Goal: Information Seeking & Learning: Learn about a topic

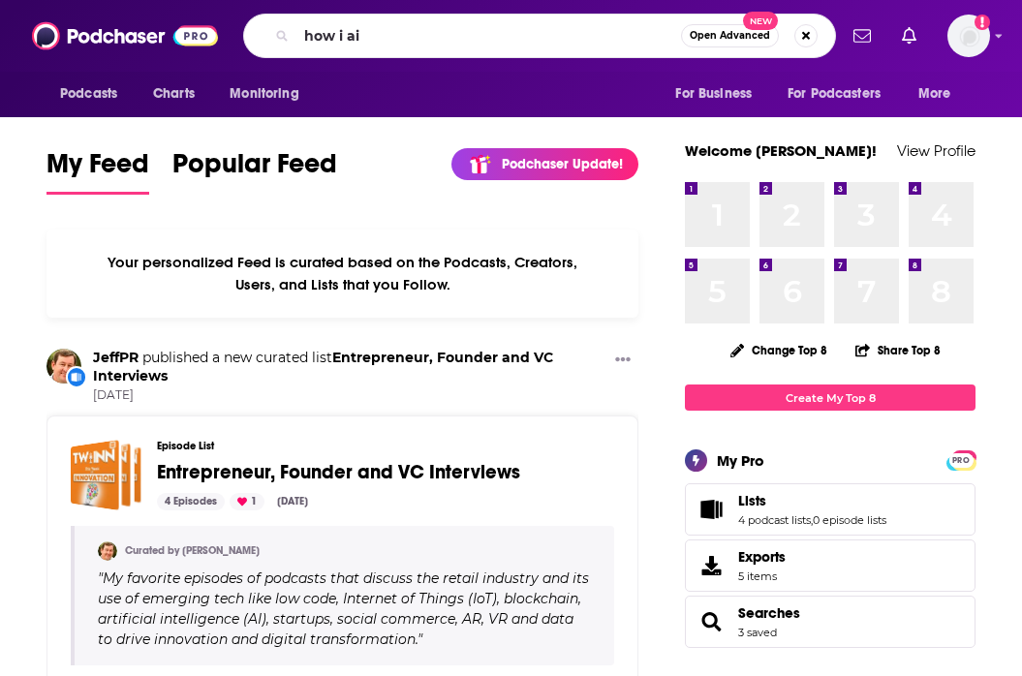
type input "how i ai"
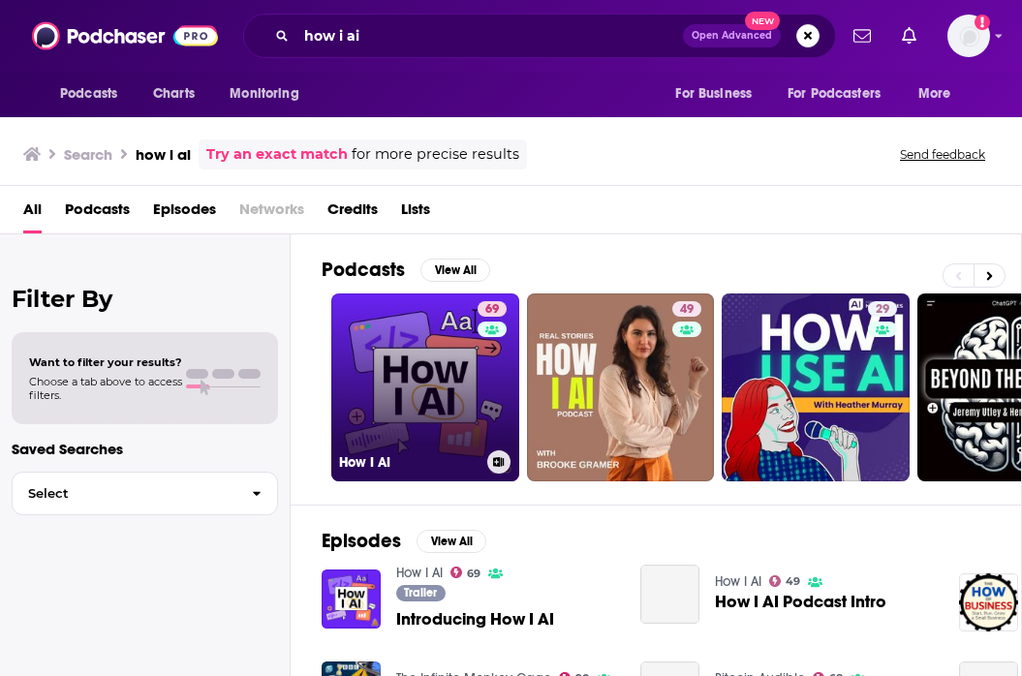
click at [450, 390] on link "69 How I AI" at bounding box center [425, 388] width 188 height 188
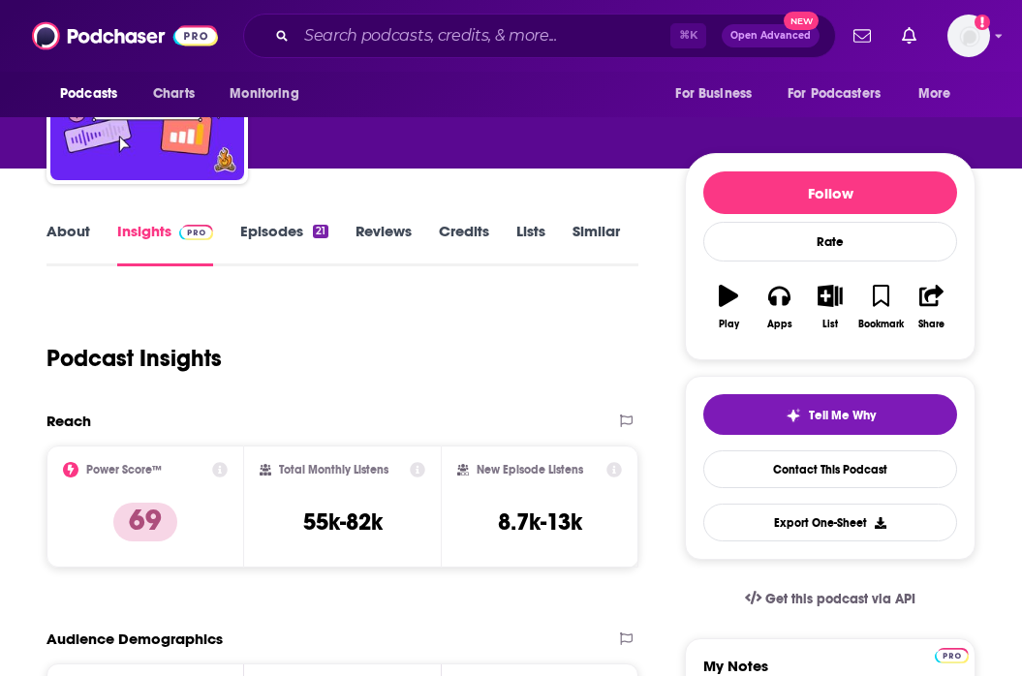
scroll to position [147, 0]
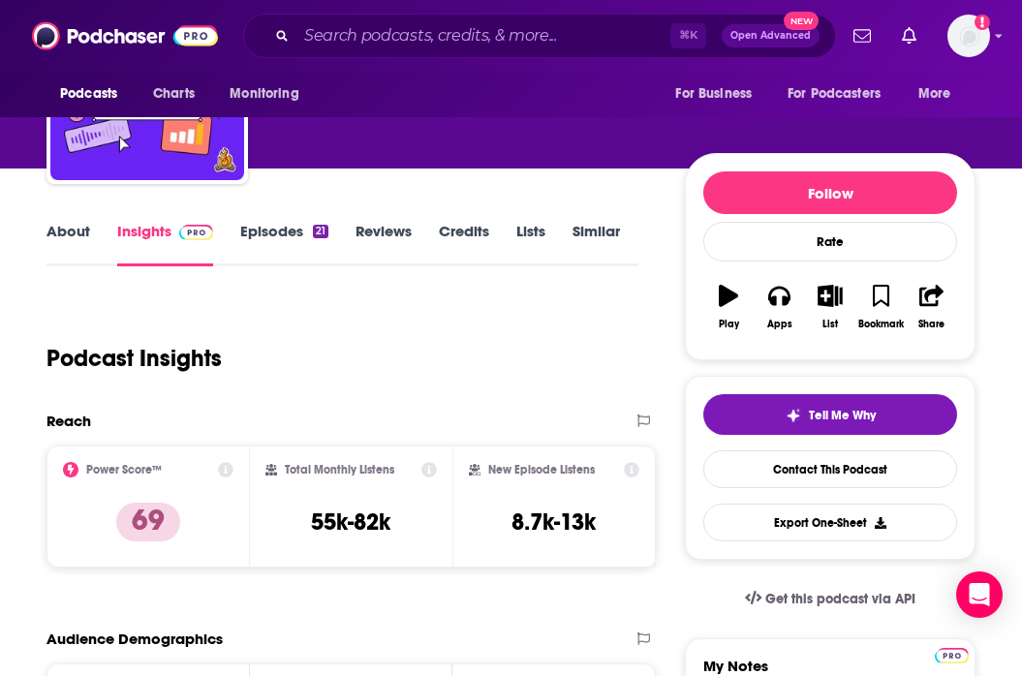
click at [287, 254] on link "Episodes 21" at bounding box center [284, 244] width 88 height 45
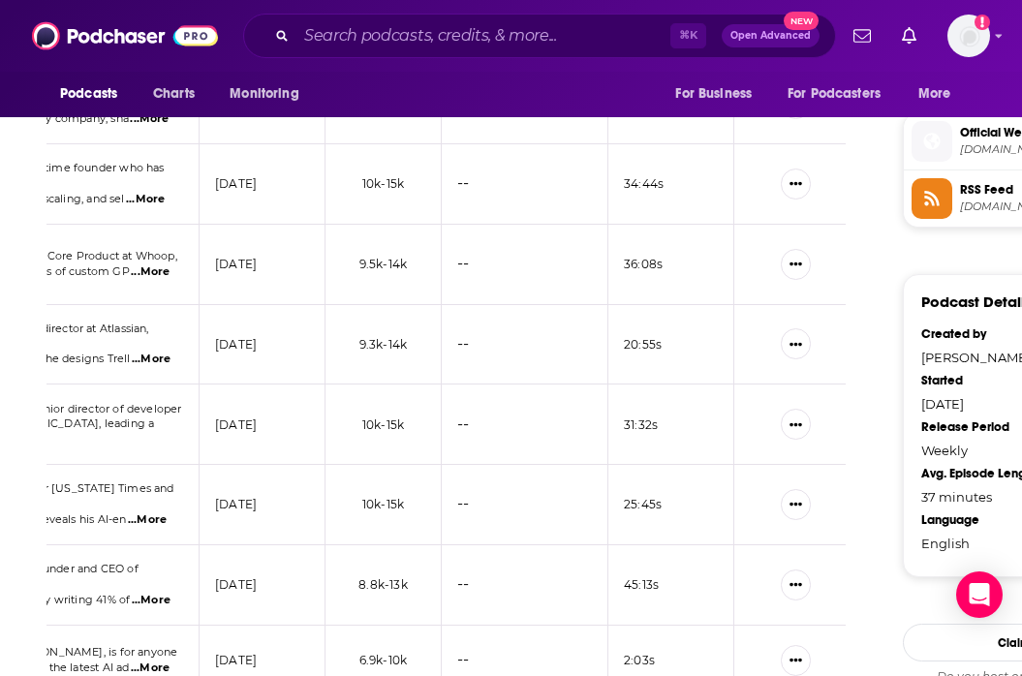
scroll to position [1544, 0]
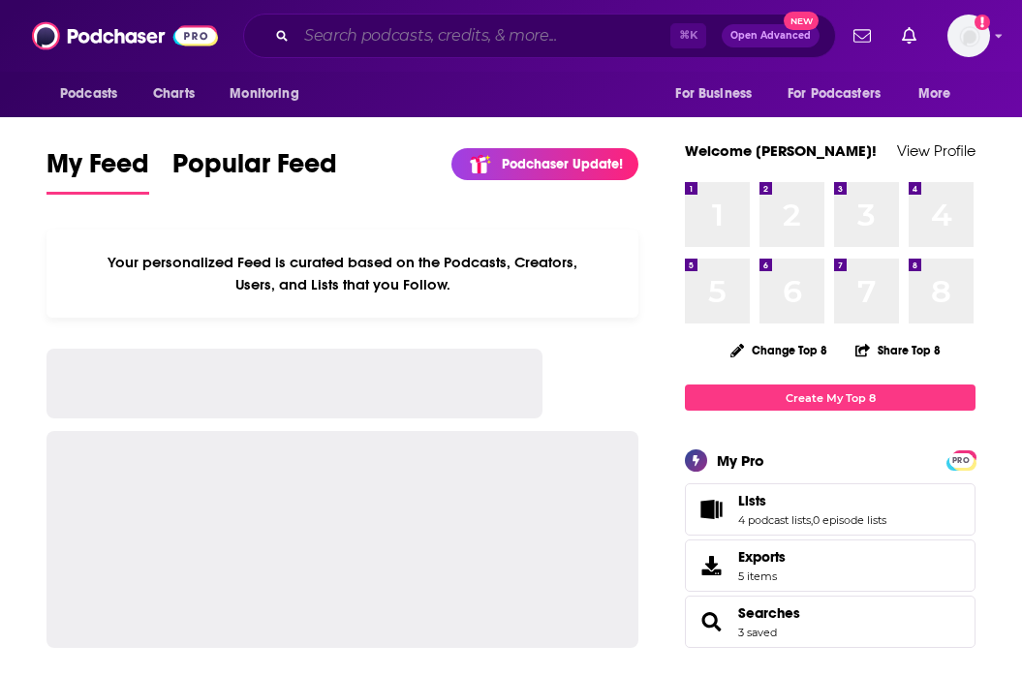
click at [520, 36] on input "Search podcasts, credits, & more..." at bounding box center [484, 35] width 374 height 31
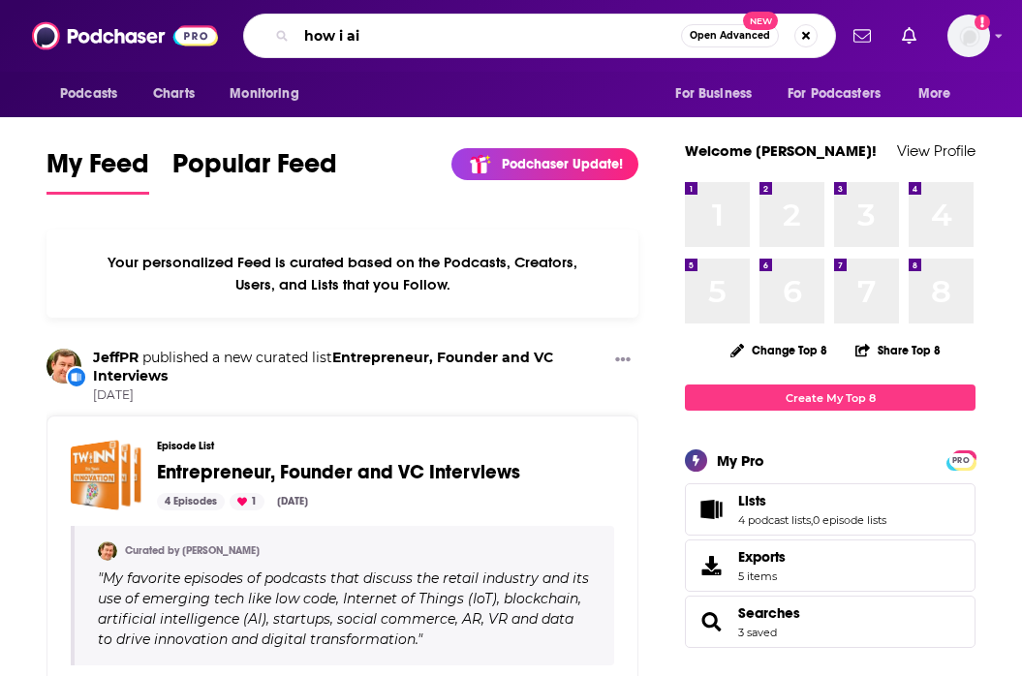
type input "how i ai"
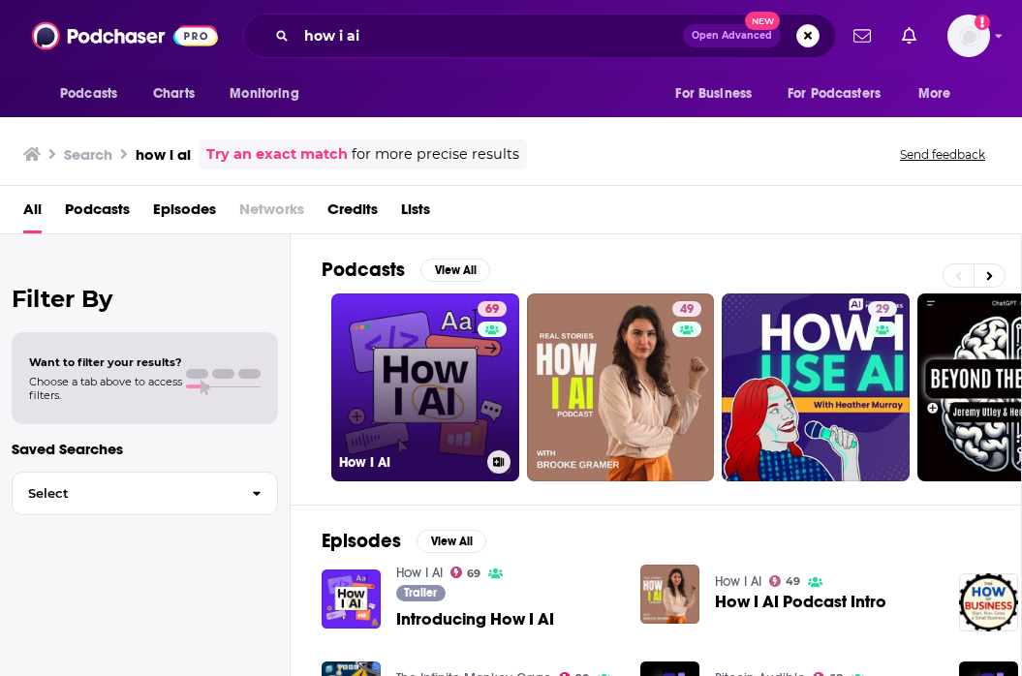
click at [446, 319] on link "69 How I AI" at bounding box center [425, 388] width 188 height 188
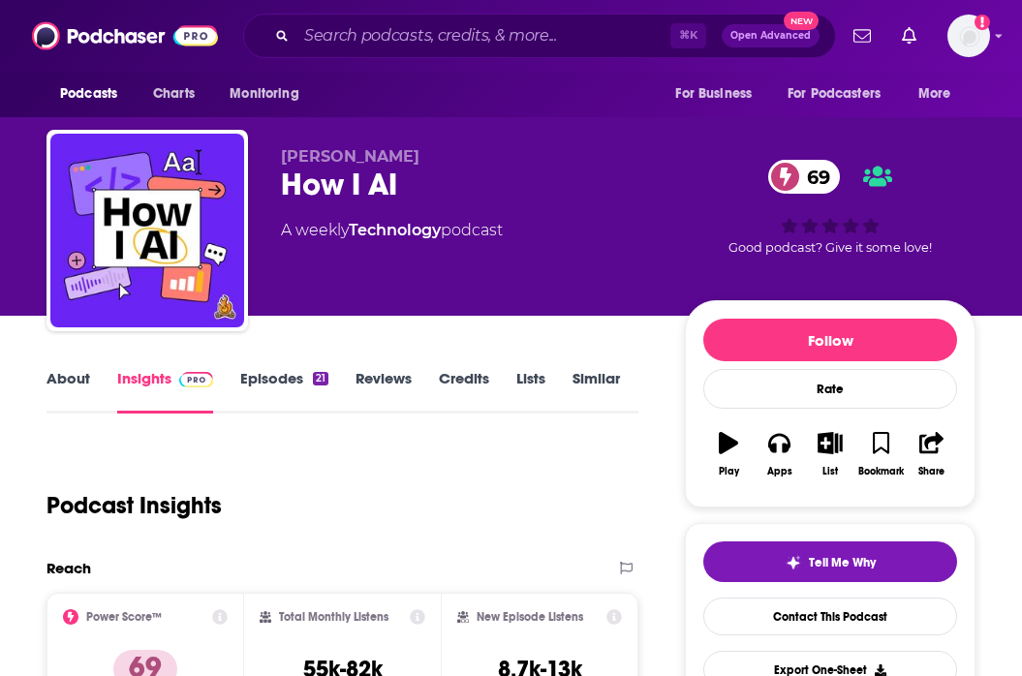
scroll to position [227, 0]
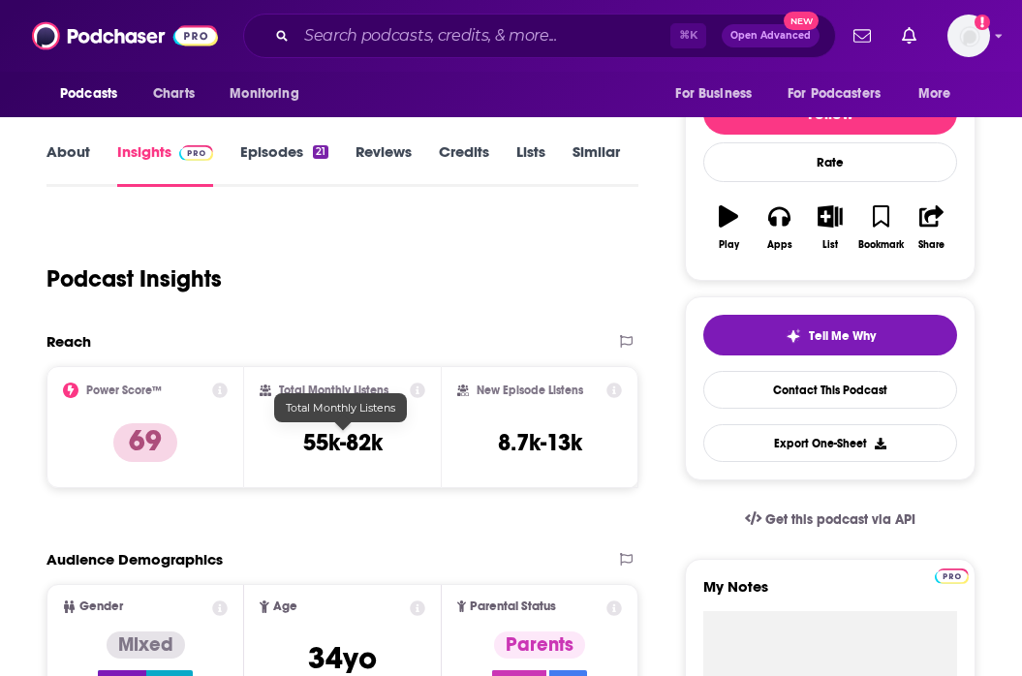
click at [320, 446] on h3 "55k-82k" at bounding box center [342, 442] width 79 height 29
copy div "55k-82k"
